Goal: Find specific page/section: Find specific page/section

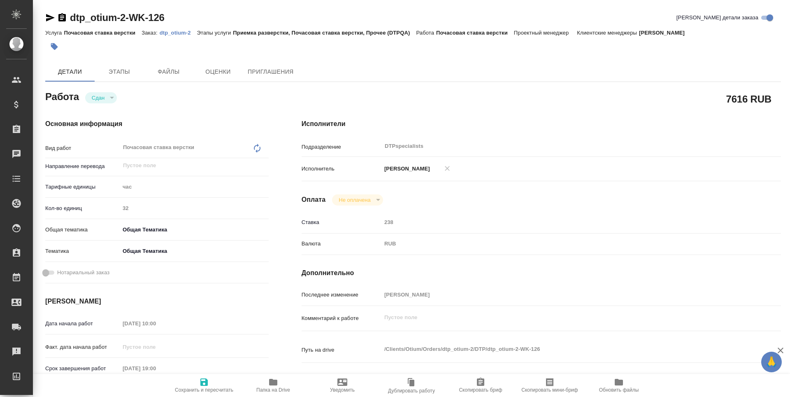
type textarea "x"
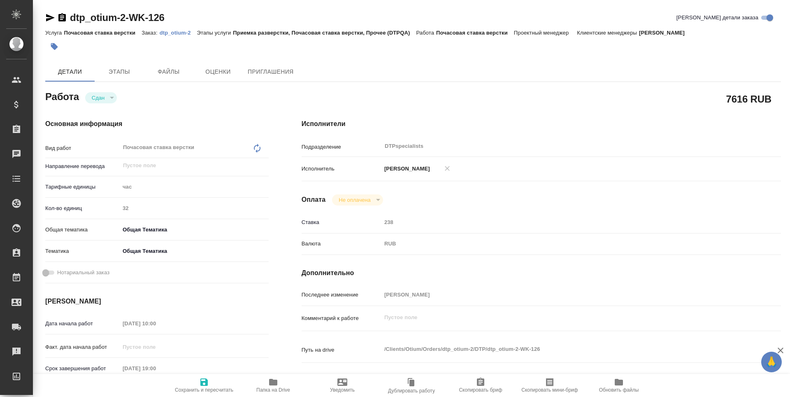
type textarea "x"
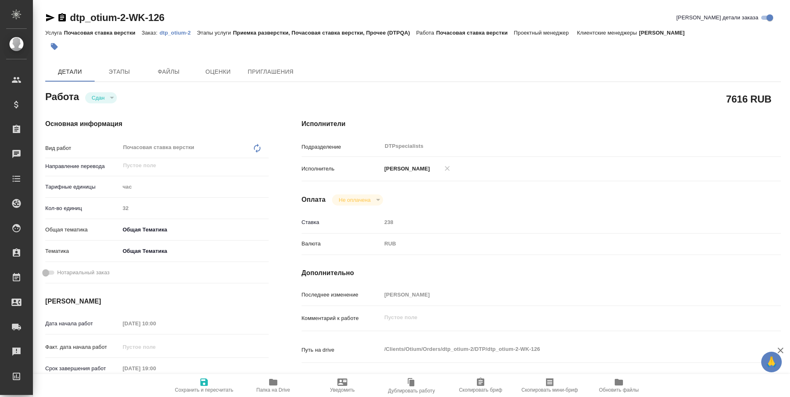
type textarea "x"
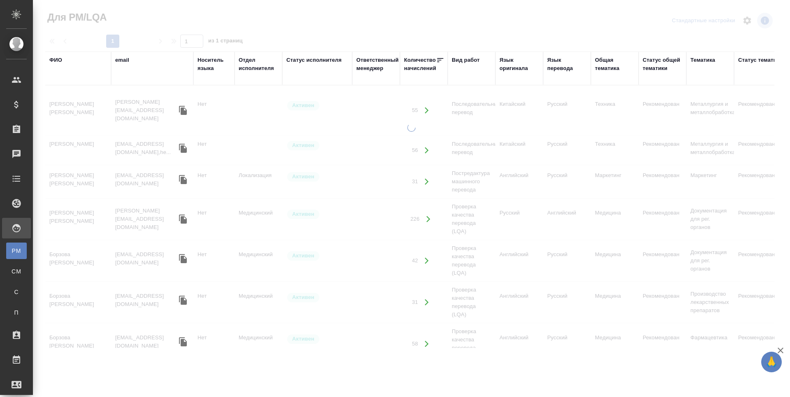
click at [53, 61] on div "ФИО" at bounding box center [55, 60] width 13 height 8
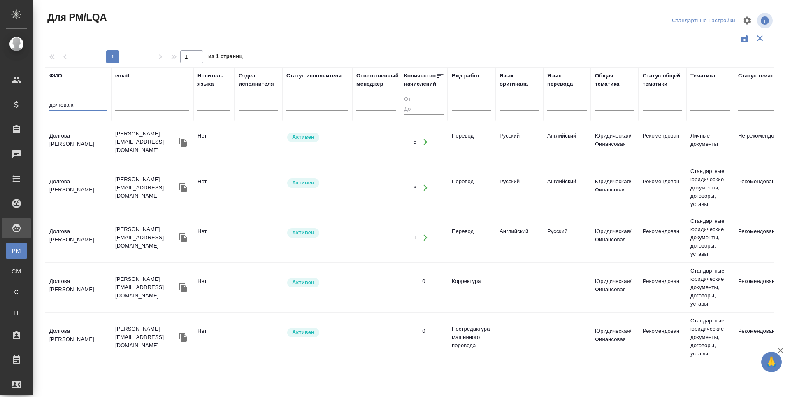
type input "долгова к"
click at [68, 147] on td "[PERSON_NAME]" at bounding box center [78, 142] width 66 height 29
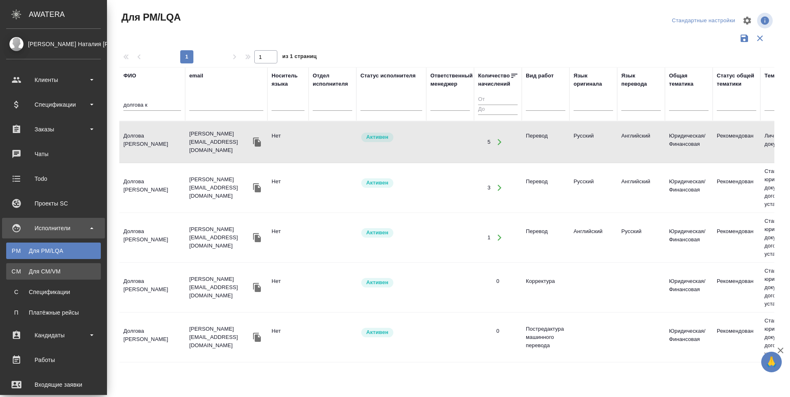
click at [21, 272] on div "Для CM/VM" at bounding box center [53, 271] width 86 height 8
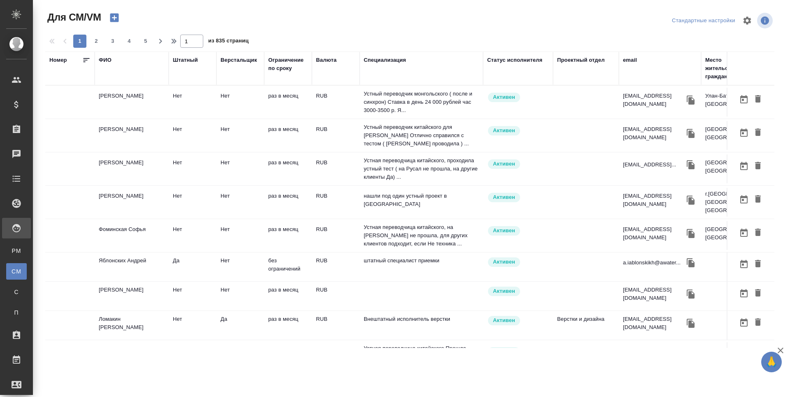
click at [105, 59] on div "ФИО" at bounding box center [105, 60] width 13 height 8
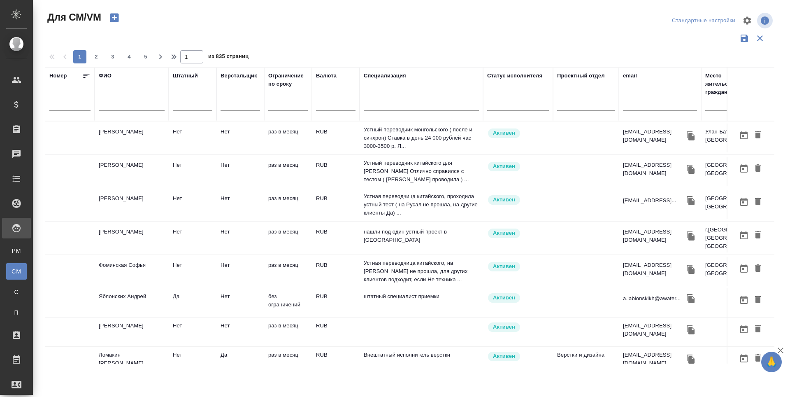
click at [105, 83] on div "ФИО" at bounding box center [132, 94] width 66 height 45
drag, startPoint x: 108, startPoint y: 99, endPoint x: 108, endPoint y: 105, distance: 6.2
click at [108, 102] on div at bounding box center [132, 106] width 66 height 20
click at [108, 105] on input "text" at bounding box center [132, 105] width 66 height 10
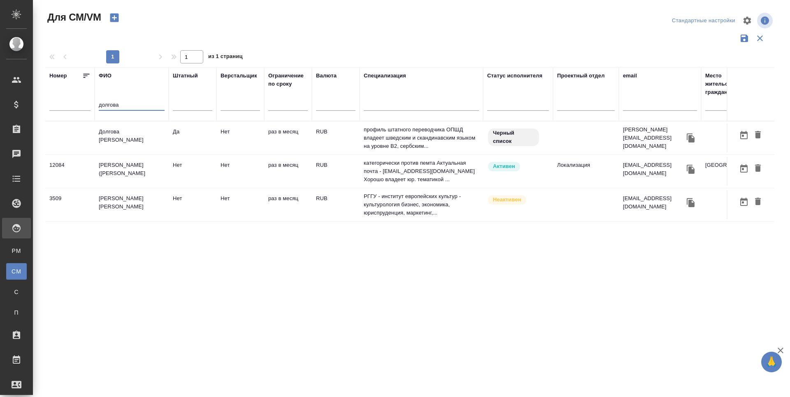
type input "долгова"
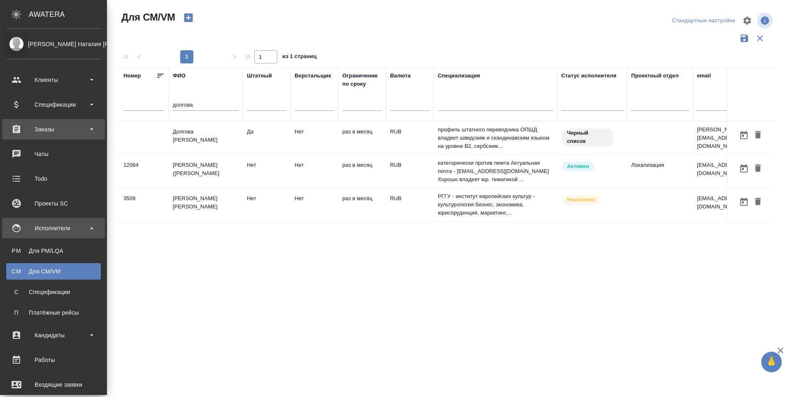
click at [50, 132] on div "Заказы" at bounding box center [53, 129] width 95 height 12
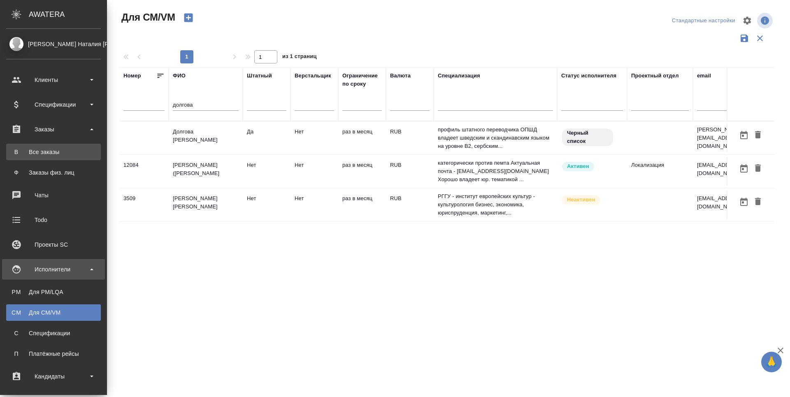
click at [43, 154] on div "Все заказы" at bounding box center [53, 152] width 86 height 8
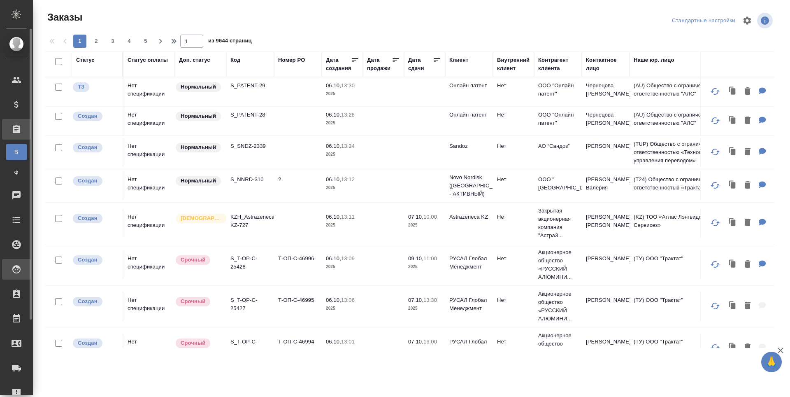
click at [9, 273] on div "Исполнители" at bounding box center [6, 269] width 21 height 12
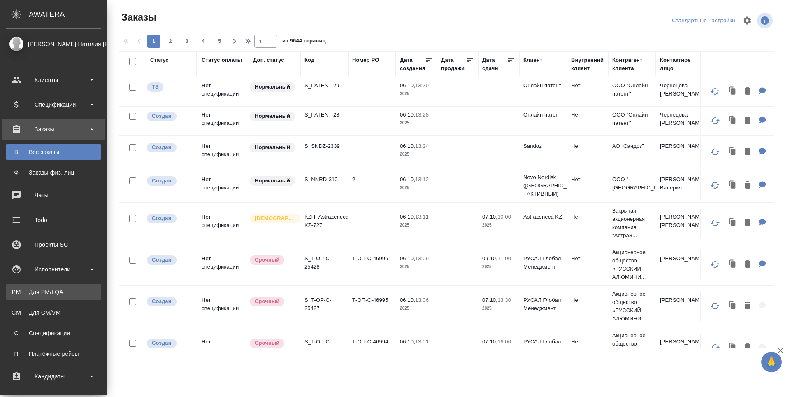
click at [21, 290] on div "Для PM/LQA" at bounding box center [53, 292] width 86 height 8
